Goal: Check status: Check status

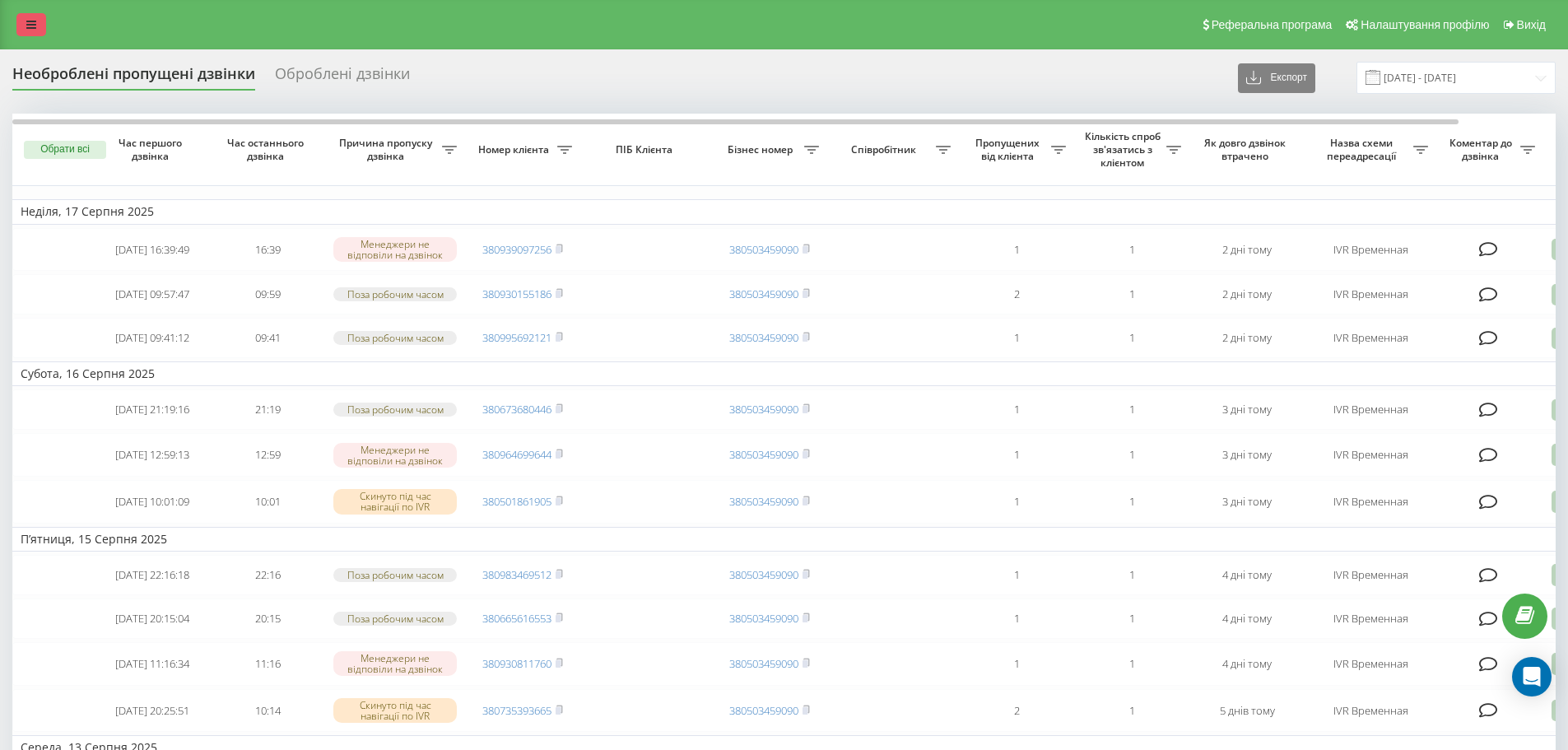
click at [27, 29] on icon at bounding box center [31, 24] width 10 height 12
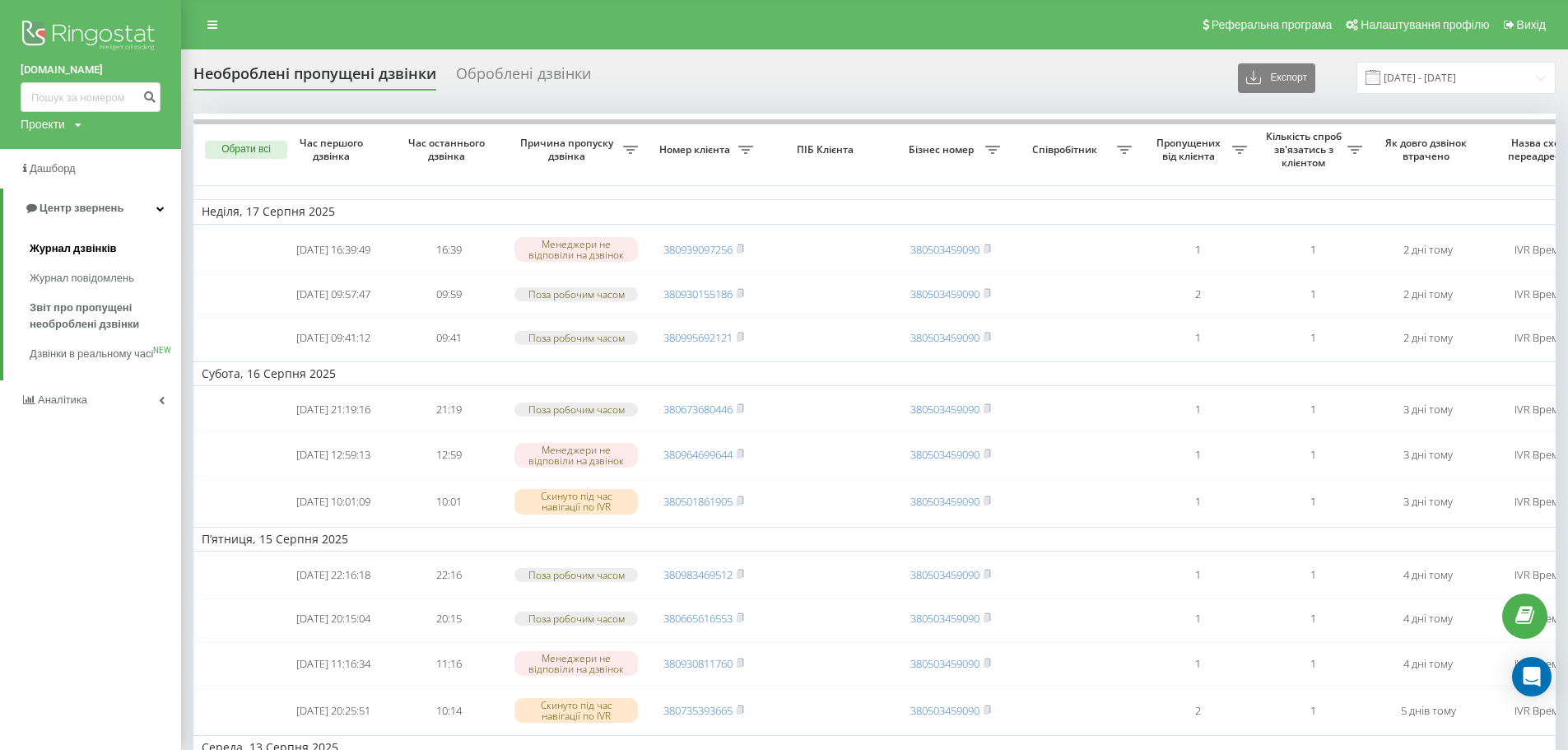
click at [96, 247] on span "Журнал дзвінків" at bounding box center [73, 248] width 87 height 16
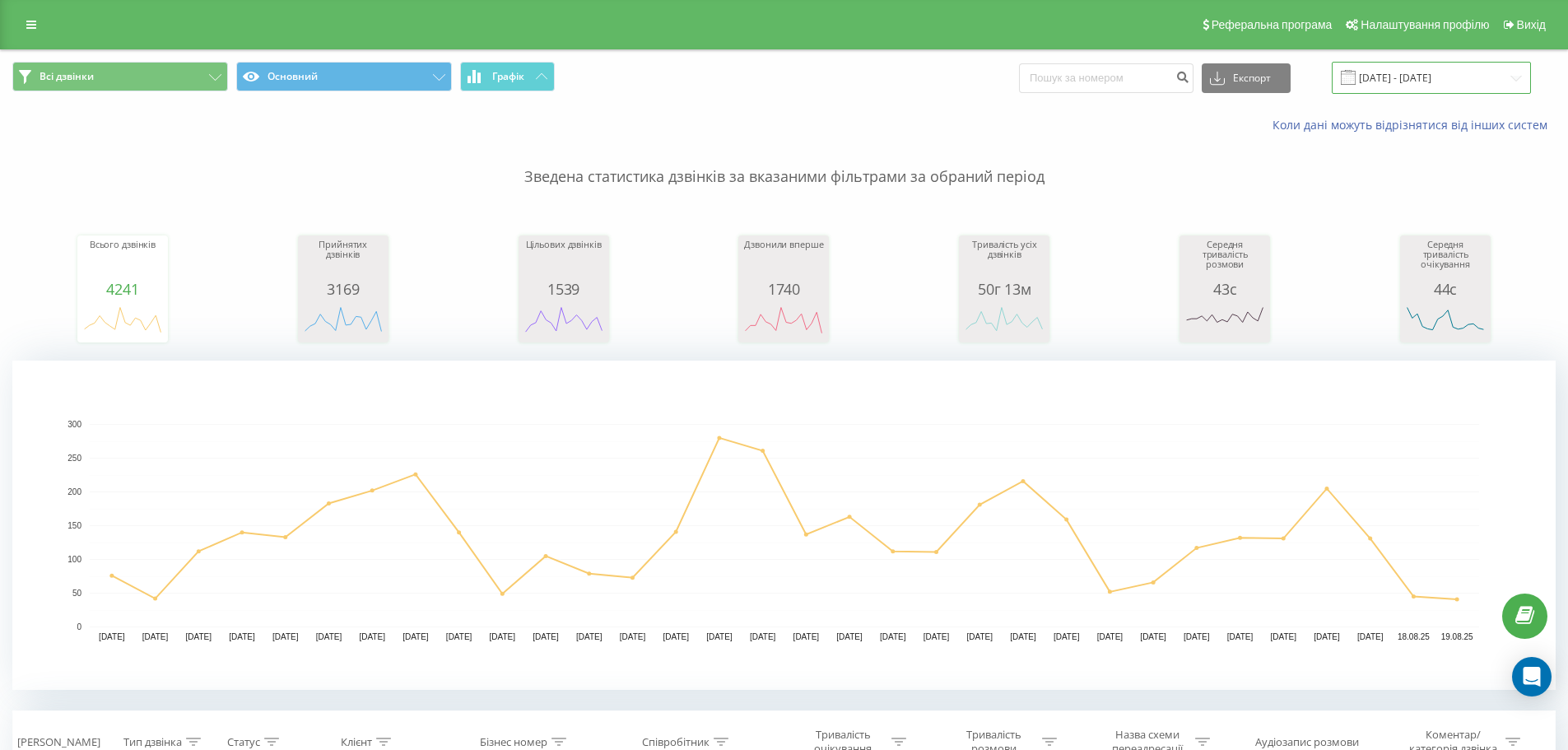
click at [1416, 80] on input "[DATE] - [DATE]" at bounding box center [1431, 78] width 199 height 32
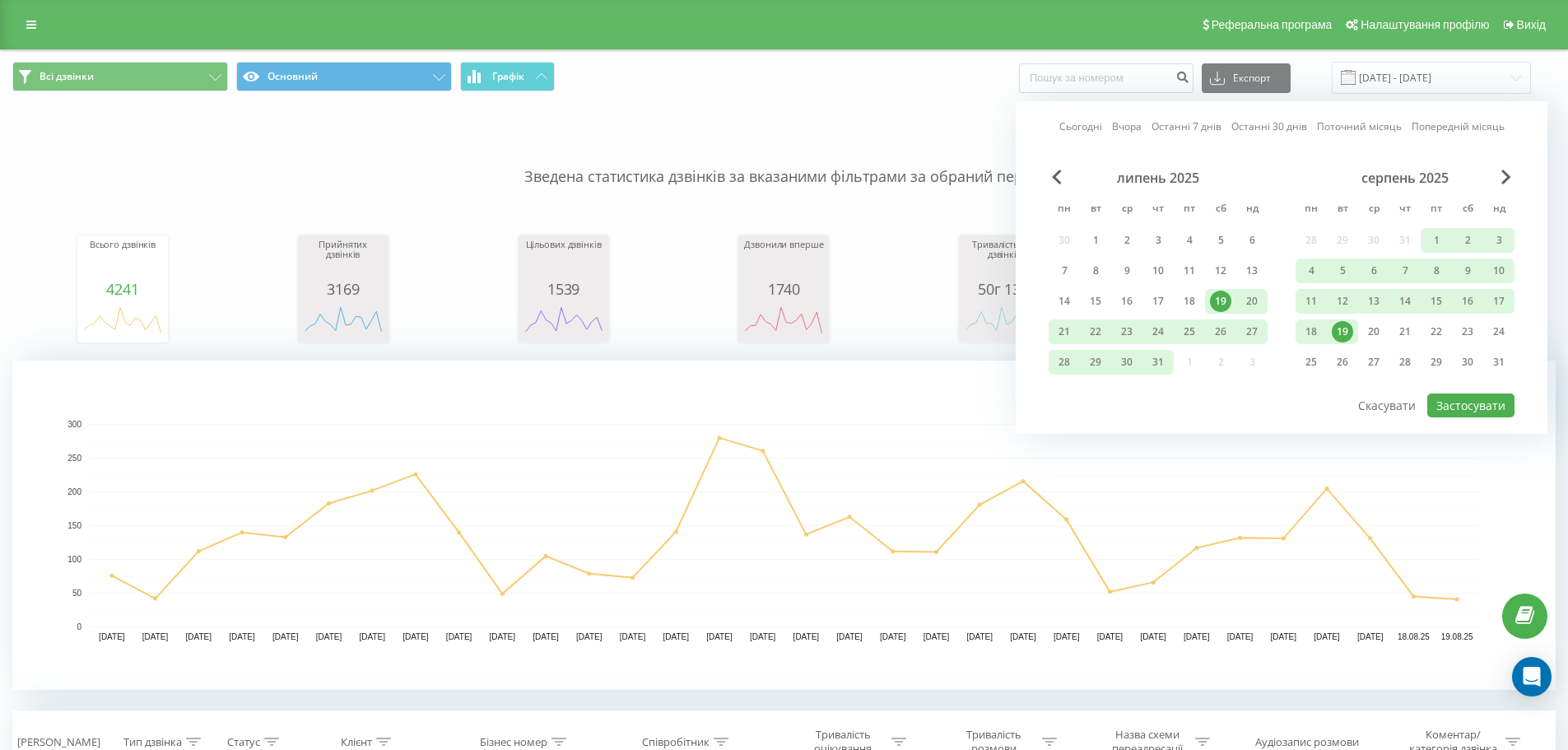
click at [1351, 330] on div "19" at bounding box center [1342, 332] width 21 height 21
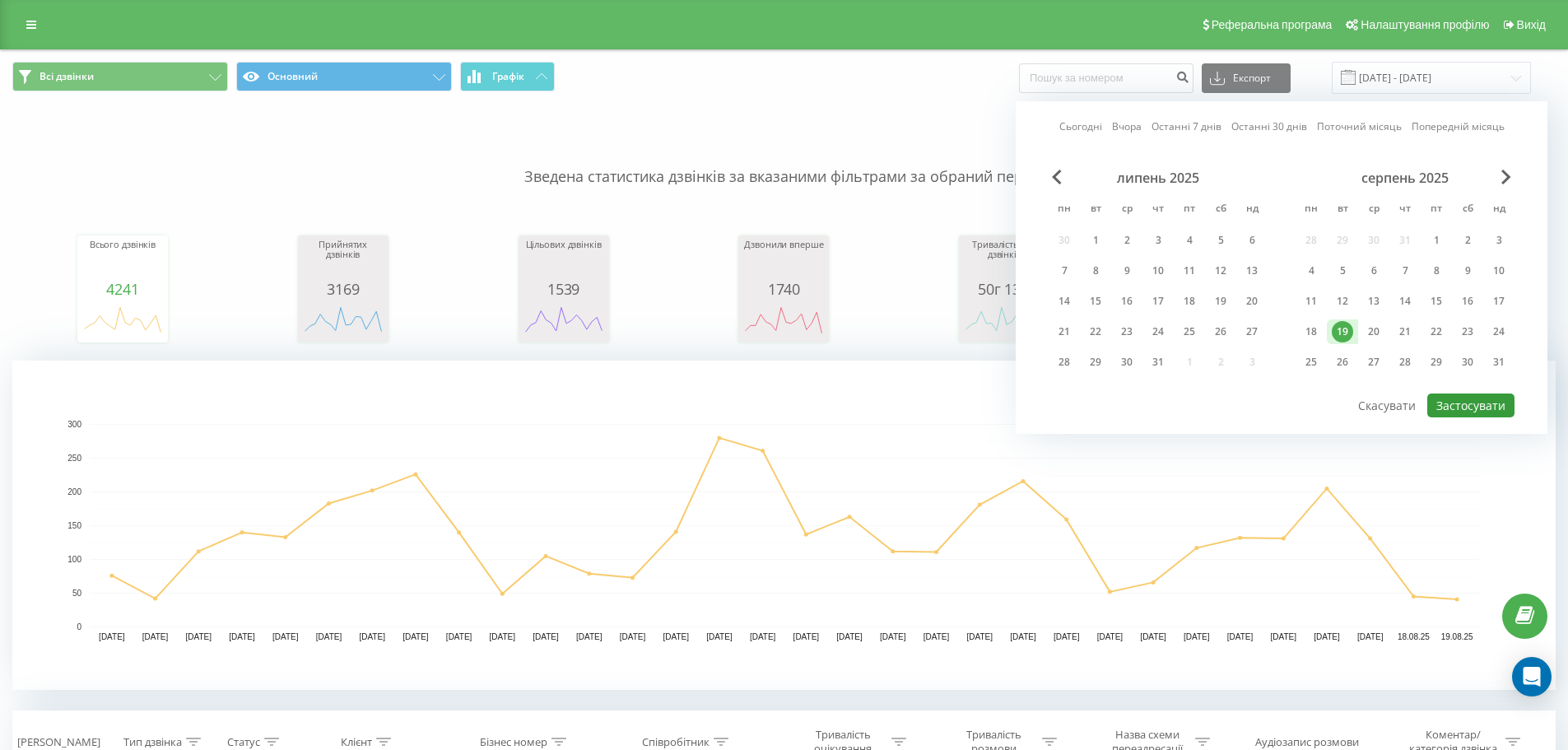
click at [1477, 408] on button "Застосувати" at bounding box center [1471, 405] width 87 height 24
type input "19.08.2025 - 19.08.2025"
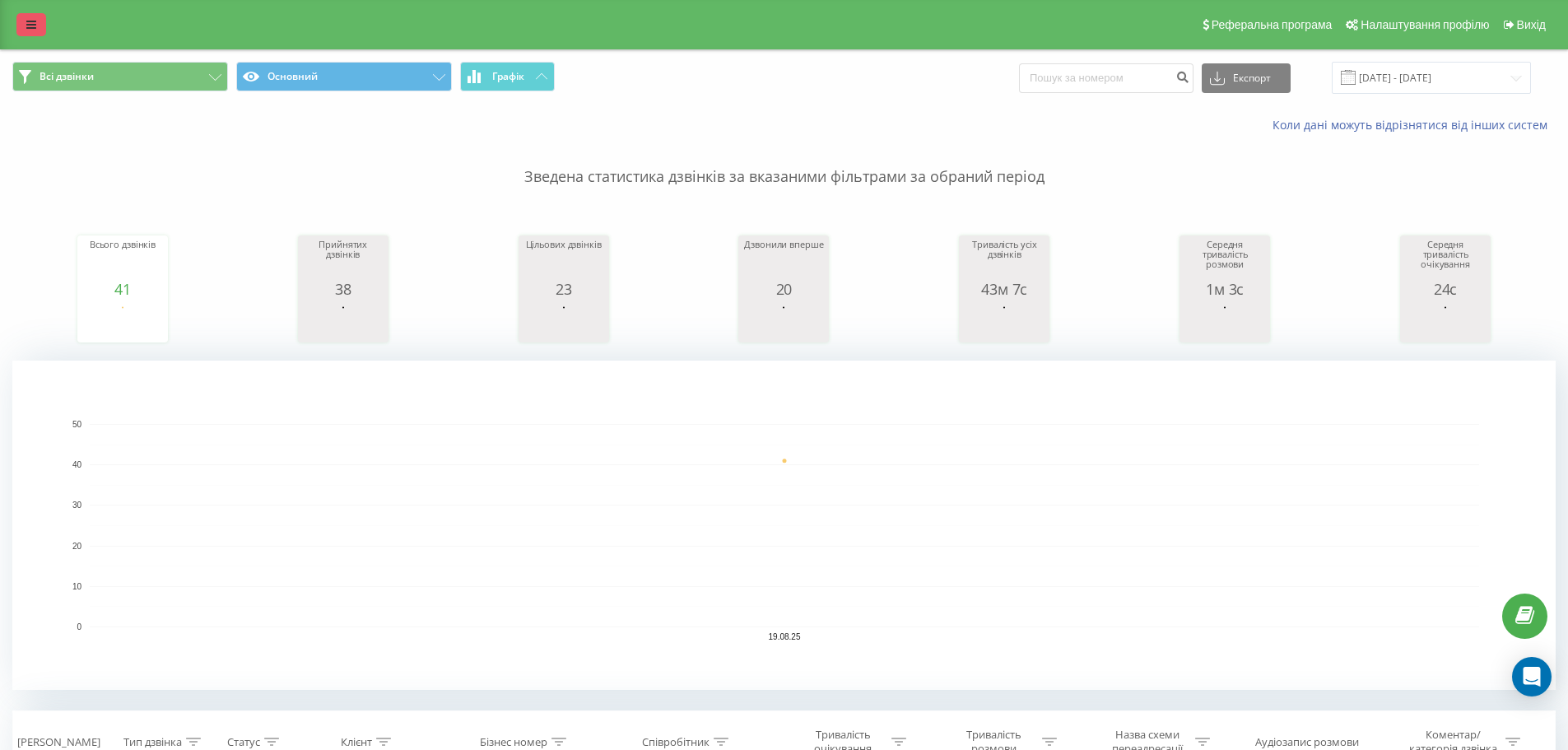
click at [36, 28] on link at bounding box center [30, 25] width 29 height 23
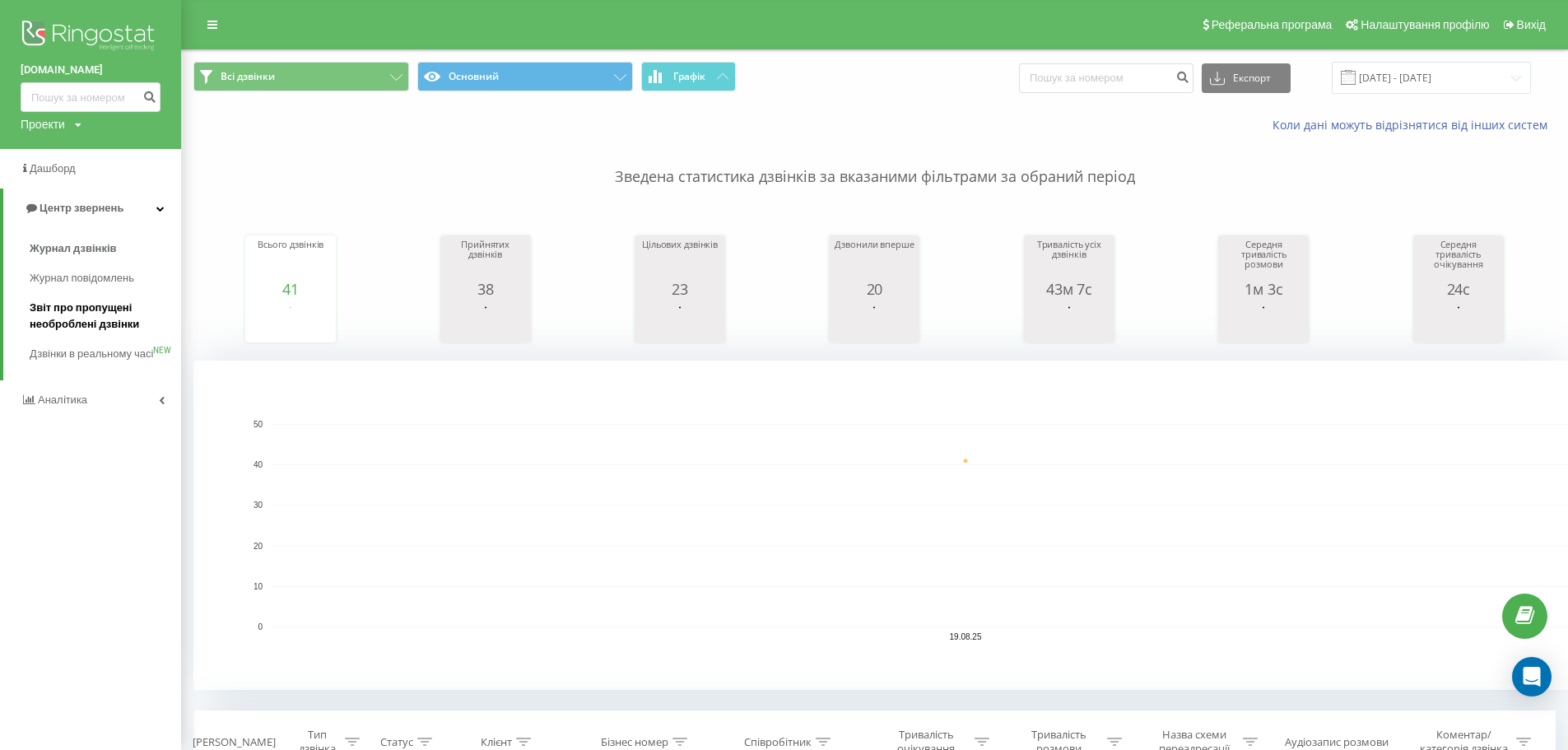
click at [89, 316] on span "Звіт про пропущені необроблені дзвінки" at bounding box center [101, 316] width 144 height 33
